Goal: Task Accomplishment & Management: Use online tool/utility

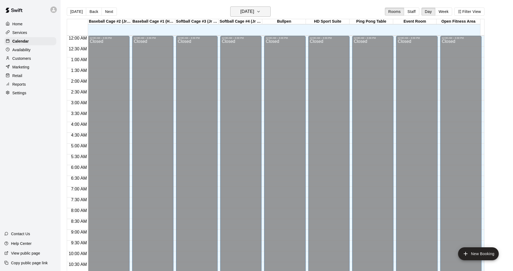
scroll to position [260, 0]
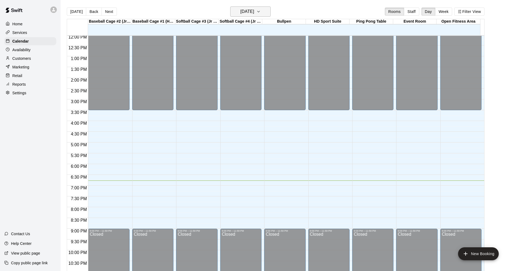
click at [250, 15] on h6 "[DATE]" at bounding box center [247, 12] width 14 height 8
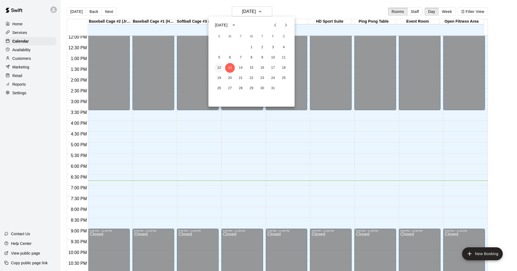
click at [220, 67] on button "12" at bounding box center [219, 68] width 10 height 10
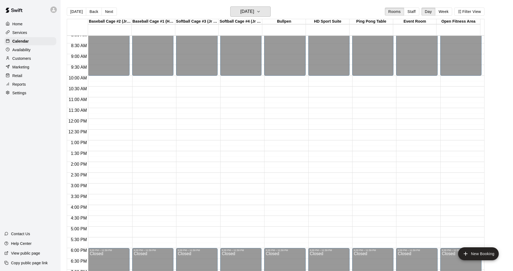
scroll to position [179, 0]
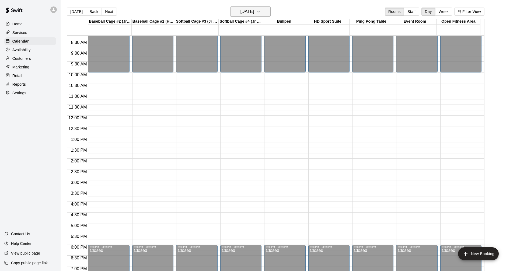
click at [254, 10] on h6 "[DATE]" at bounding box center [247, 12] width 14 height 8
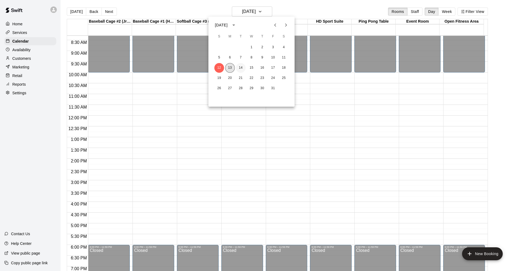
click at [230, 69] on button "13" at bounding box center [230, 68] width 10 height 10
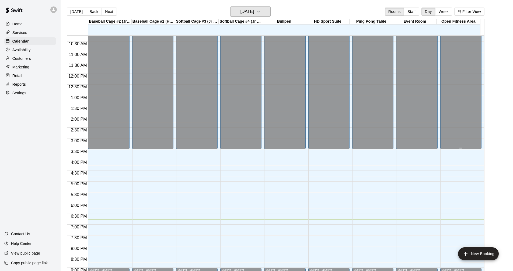
scroll to position [276, 0]
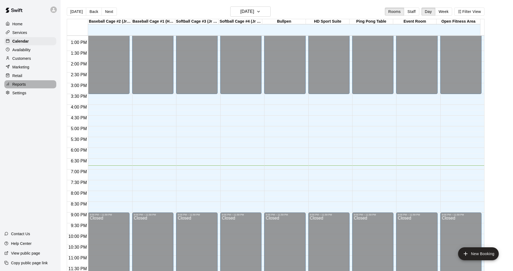
click at [41, 88] on div "Reports" at bounding box center [30, 84] width 52 height 8
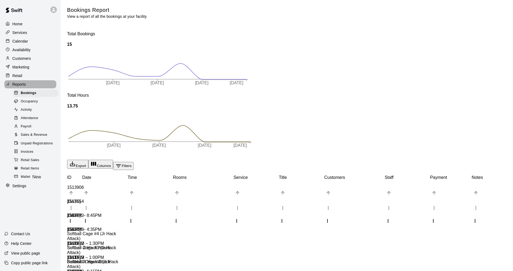
click at [41, 88] on div "Reports" at bounding box center [30, 84] width 52 height 8
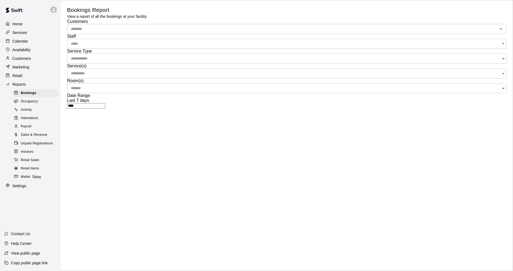
click at [41, 130] on div "Payroll" at bounding box center [36, 127] width 46 height 8
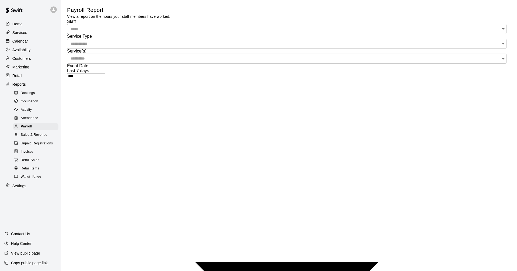
type input "******"
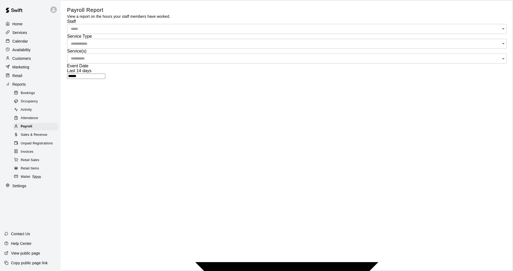
click at [46, 40] on div "Calendar" at bounding box center [30, 41] width 52 height 8
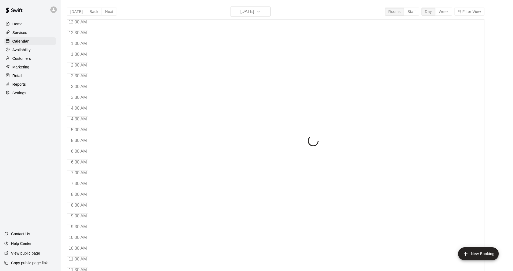
scroll to position [260, 0]
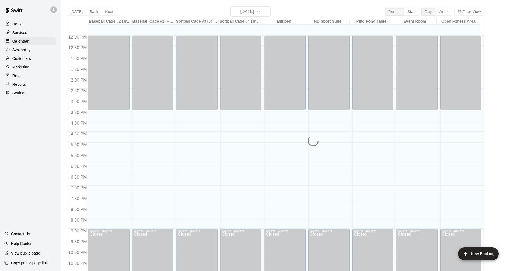
click at [30, 32] on div "Services" at bounding box center [30, 33] width 52 height 8
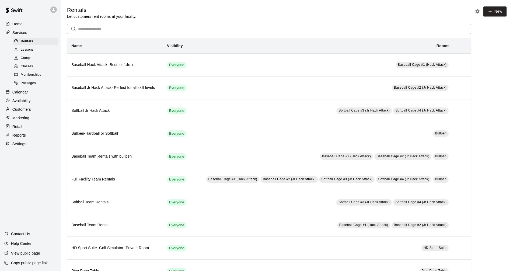
click at [31, 95] on div "Calendar" at bounding box center [30, 92] width 52 height 8
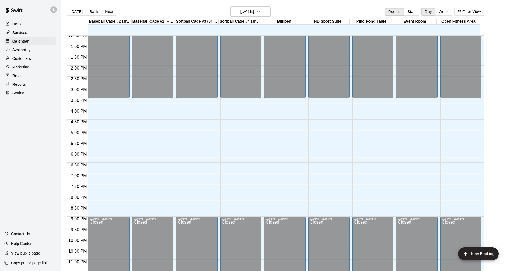
scroll to position [276, 0]
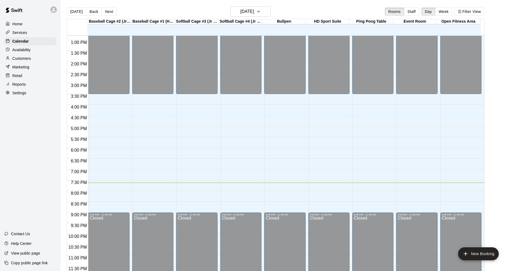
click at [27, 32] on div "Services" at bounding box center [30, 33] width 52 height 8
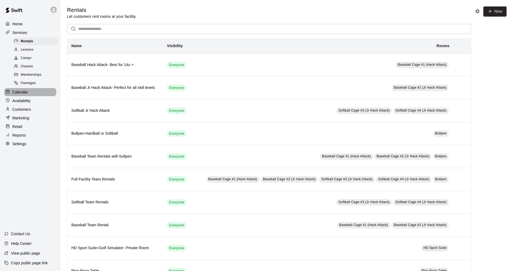
click at [36, 95] on div "Calendar" at bounding box center [30, 92] width 52 height 8
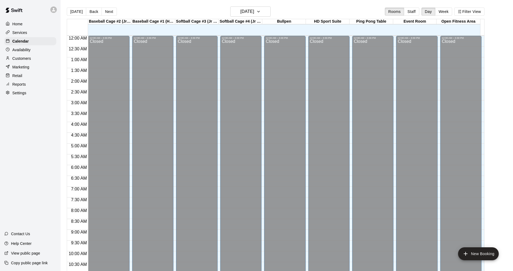
scroll to position [260, 0]
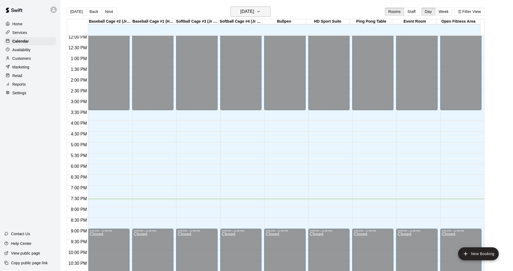
click at [254, 11] on h6 "[DATE]" at bounding box center [247, 12] width 14 height 8
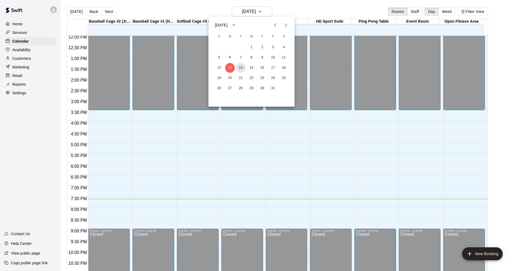
drag, startPoint x: 240, startPoint y: 69, endPoint x: 247, endPoint y: 63, distance: 8.8
click at [240, 69] on button "14" at bounding box center [241, 68] width 10 height 10
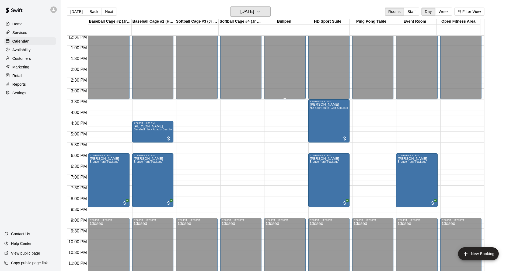
scroll to position [276, 0]
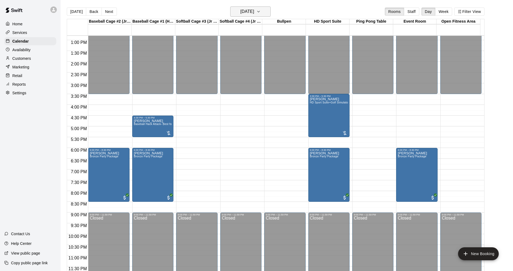
click at [254, 8] on h6 "[DATE]" at bounding box center [247, 12] width 14 height 8
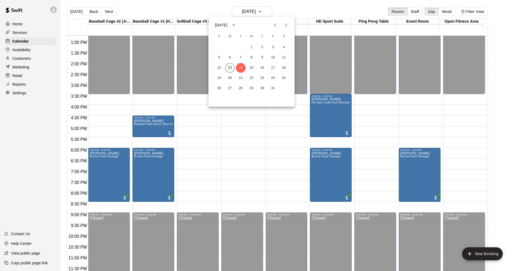
click at [231, 69] on button "13" at bounding box center [230, 68] width 10 height 10
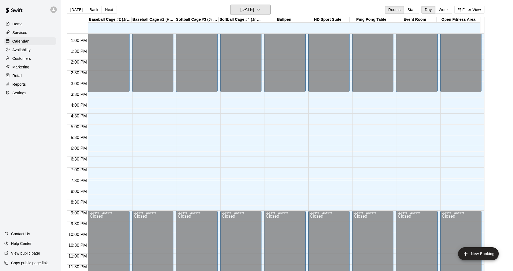
scroll to position [0, 0]
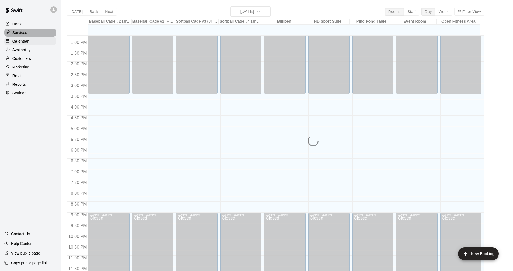
click at [36, 32] on div "Services" at bounding box center [30, 33] width 52 height 8
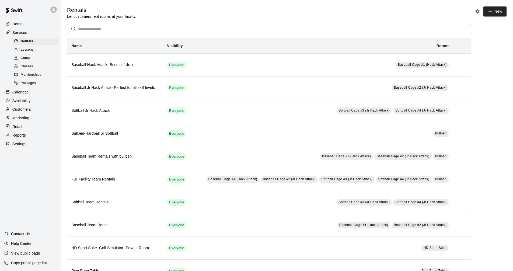
click at [38, 96] on div "Calendar" at bounding box center [30, 92] width 52 height 8
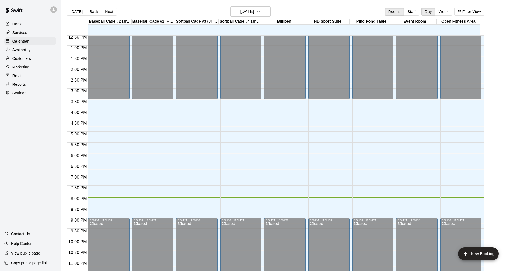
scroll to position [276, 0]
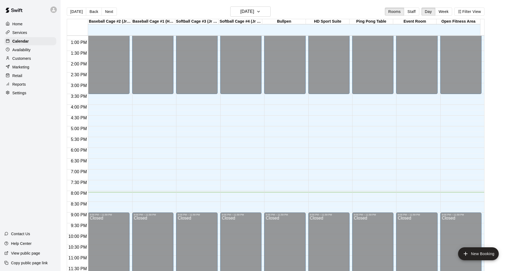
click at [506, 74] on main "[DATE] Back [DATE][DATE] Rooms Staff Day Week Filter View Baseball Cage #2 (Jr …" at bounding box center [287, 141] width 448 height 271
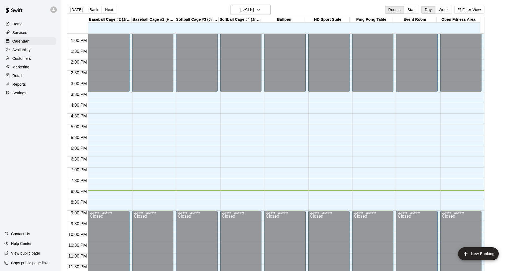
scroll to position [0, 0]
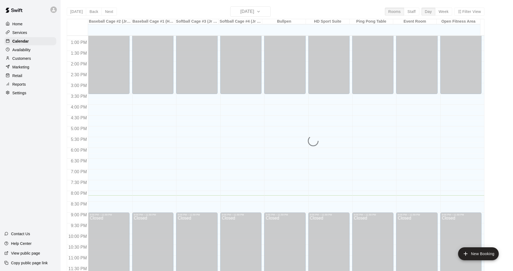
click at [31, 33] on div "Services" at bounding box center [30, 33] width 52 height 8
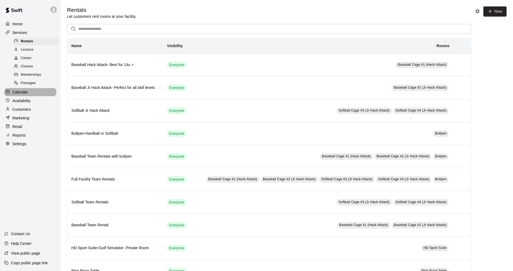
click at [37, 92] on div "Calendar" at bounding box center [30, 92] width 52 height 8
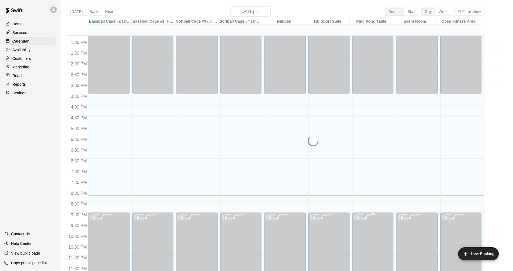
scroll to position [9, 0]
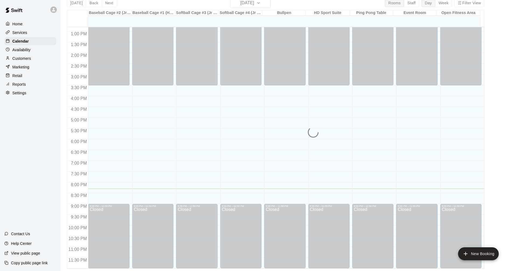
click at [36, 34] on div "Services" at bounding box center [30, 33] width 52 height 8
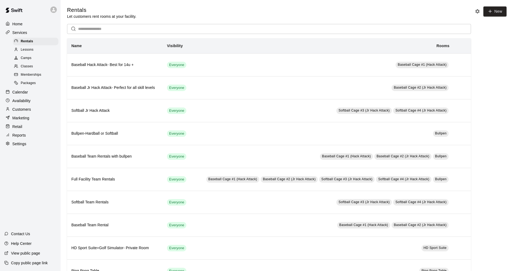
click at [32, 96] on div "Calendar" at bounding box center [30, 92] width 52 height 8
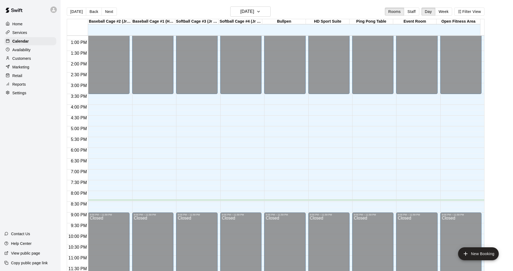
click at [31, 31] on div "Services" at bounding box center [30, 33] width 52 height 8
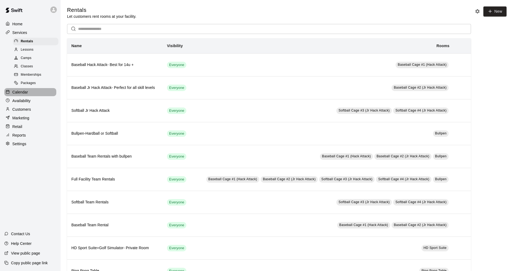
click at [36, 96] on div "Calendar" at bounding box center [30, 92] width 52 height 8
